Goal: Navigation & Orientation: Find specific page/section

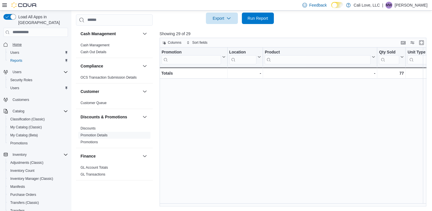
scroll to position [173, 0]
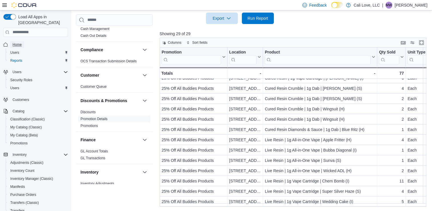
click at [22, 41] on link "Home" at bounding box center [17, 44] width 14 height 7
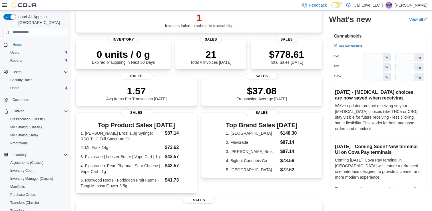
scroll to position [53, 0]
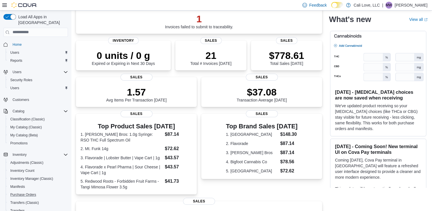
click at [19, 191] on button "Purchase Orders" at bounding box center [38, 195] width 65 height 8
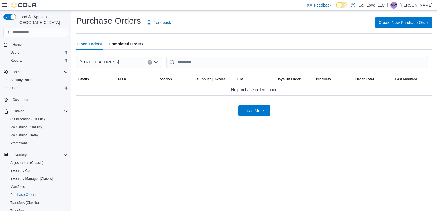
click at [24, 41] on span "Home" at bounding box center [39, 44] width 58 height 7
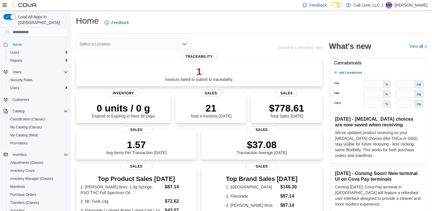
drag, startPoint x: 425, startPoint y: 35, endPoint x: 435, endPoint y: 46, distance: 14.8
click at [432, 46] on html "Feedback Dark Mode Cali Love, LLC | MW [PERSON_NAME] Load All Apps in New Hub H…" at bounding box center [216, 105] width 432 height 211
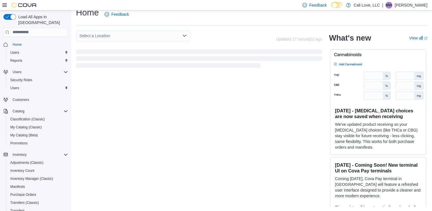
scroll to position [119, 0]
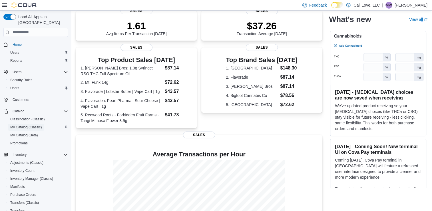
click at [29, 125] on span "My Catalog (Classic)" at bounding box center [26, 127] width 32 height 5
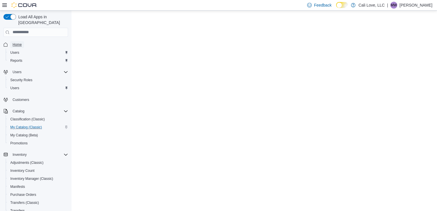
click at [17, 42] on span "Home" at bounding box center [17, 44] width 9 height 5
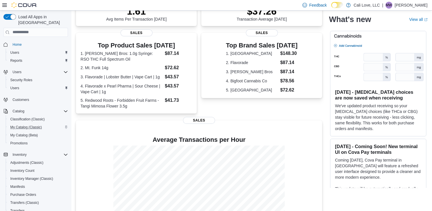
scroll to position [163, 0]
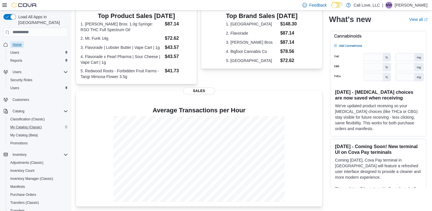
click at [21, 42] on span "Home" at bounding box center [17, 44] width 9 height 5
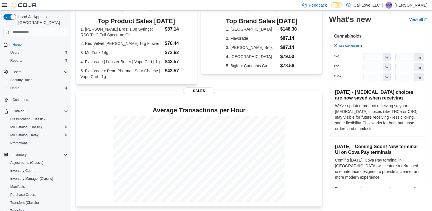
click at [19, 133] on span "My Catalog (Beta)" at bounding box center [24, 135] width 28 height 5
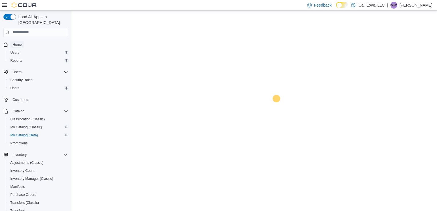
click at [18, 42] on span "Home" at bounding box center [17, 44] width 9 height 5
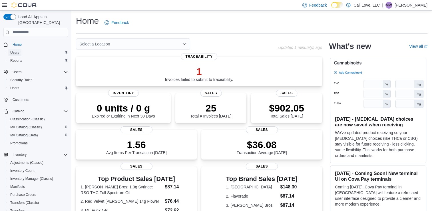
click at [17, 50] on span "Users" at bounding box center [14, 52] width 9 height 5
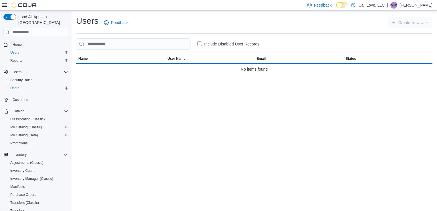
click at [22, 41] on link "Home" at bounding box center [17, 44] width 14 height 7
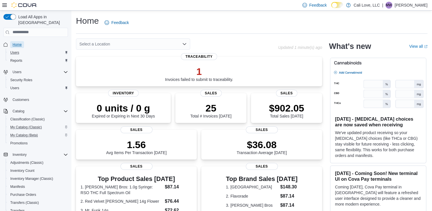
click at [21, 42] on span "Home" at bounding box center [17, 44] width 9 height 5
click at [25, 69] on div "Users" at bounding box center [39, 72] width 58 height 7
